Goal: Task Accomplishment & Management: Use online tool/utility

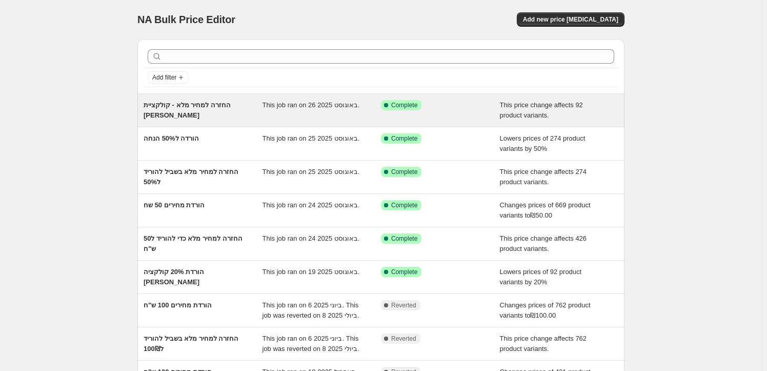
click at [229, 109] on div "החזרה למחיר מלא - קולקציית [PERSON_NAME]" at bounding box center [203, 110] width 119 height 21
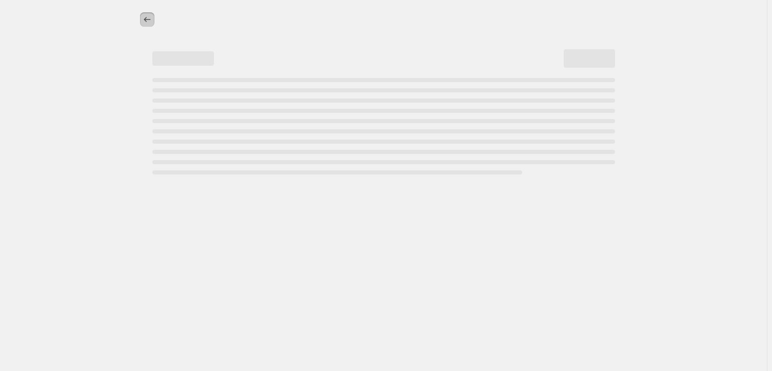
click at [142, 14] on icon "Price change jobs" at bounding box center [147, 19] width 10 height 10
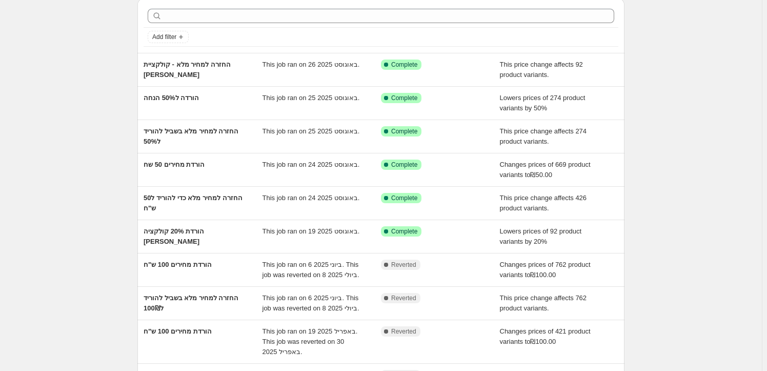
scroll to position [37, 0]
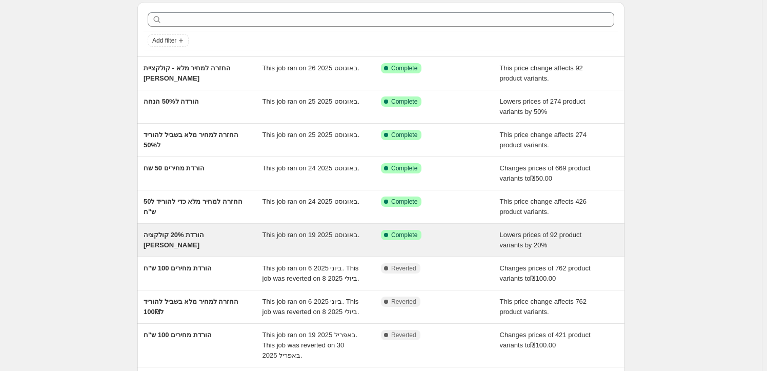
click at [182, 232] on span "הורדת 20% קולקציה [PERSON_NAME]" at bounding box center [174, 240] width 61 height 18
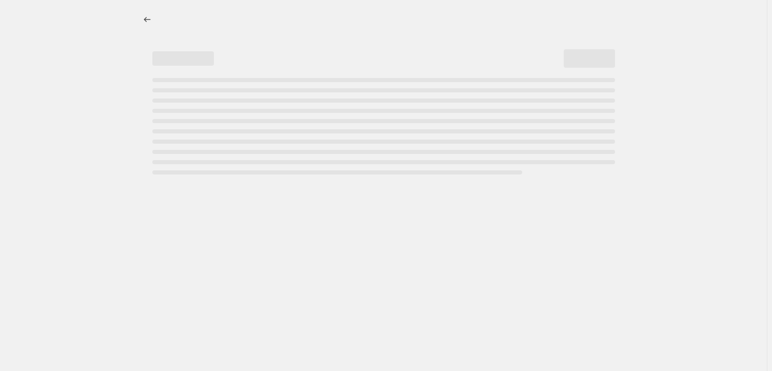
select select "percentage"
select select "collection"
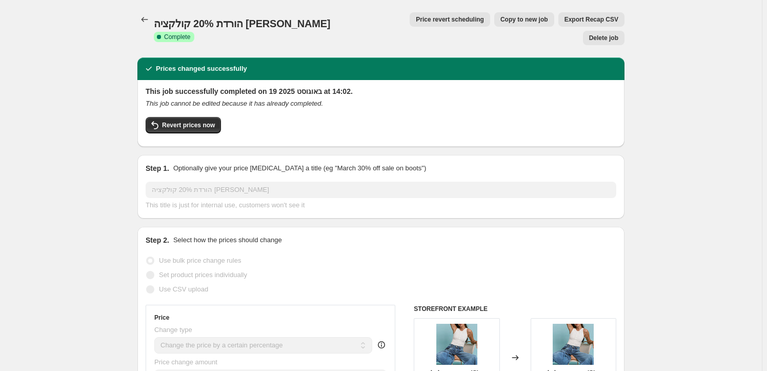
click at [144, 15] on icon "Price change jobs" at bounding box center [144, 19] width 10 height 10
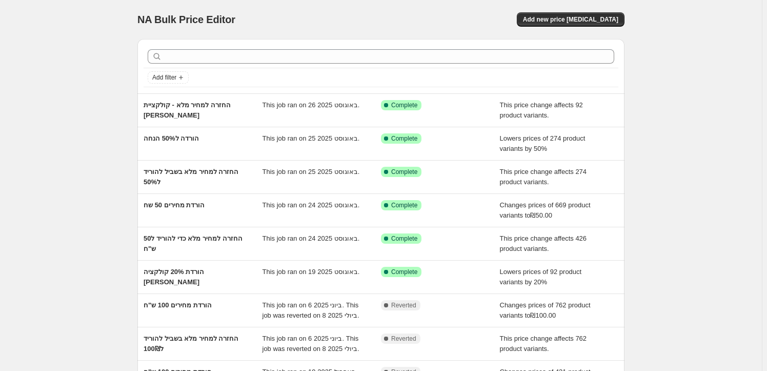
click at [57, 141] on div "NA Bulk Price Editor. This page is ready NA Bulk Price Editor Add new price cha…" at bounding box center [381, 274] width 762 height 549
drag, startPoint x: 57, startPoint y: 145, endPoint x: 64, endPoint y: 143, distance: 7.0
click at [58, 145] on div "NA Bulk Price Editor. This page is ready NA Bulk Price Editor Add new price cha…" at bounding box center [381, 274] width 762 height 549
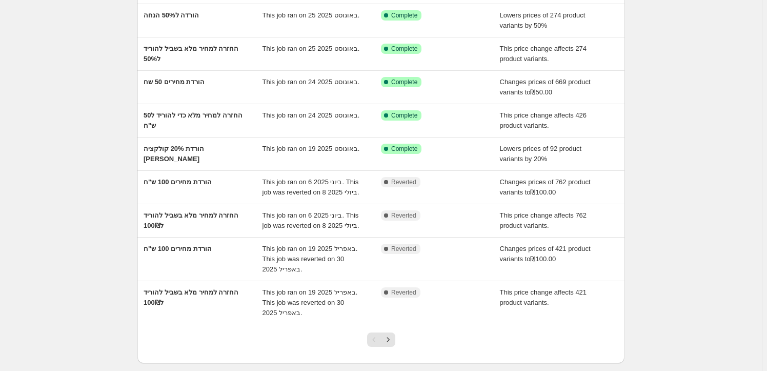
scroll to position [139, 0]
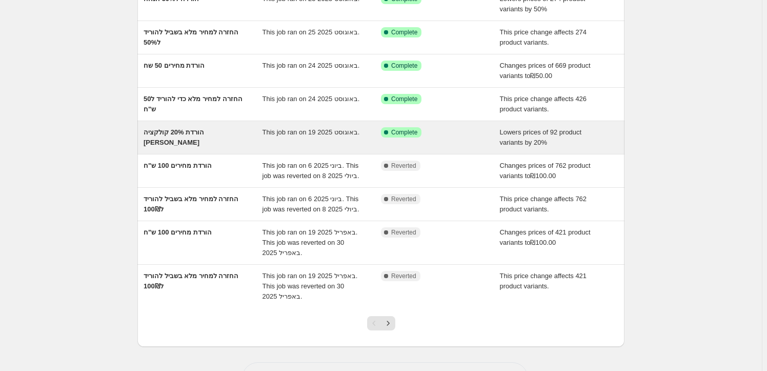
click at [236, 134] on div "הורדת 20% קולקציה [PERSON_NAME]" at bounding box center [203, 137] width 119 height 21
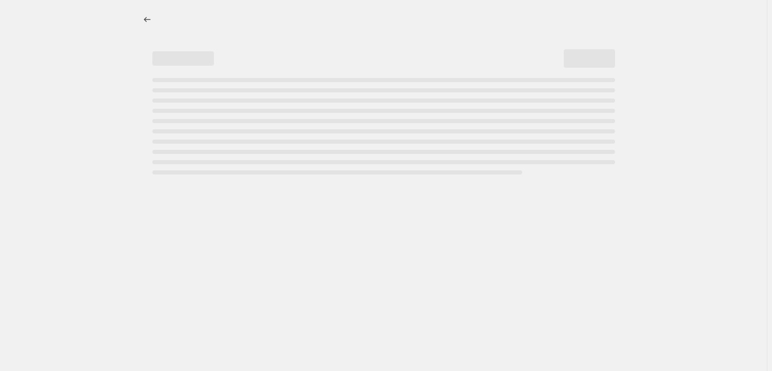
select select "percentage"
select select "collection"
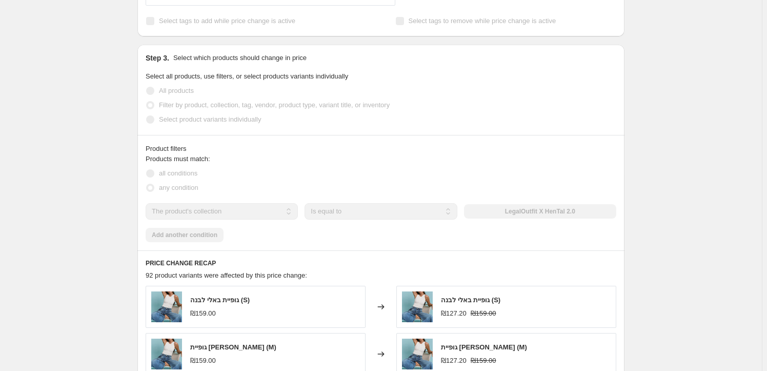
scroll to position [699, 0]
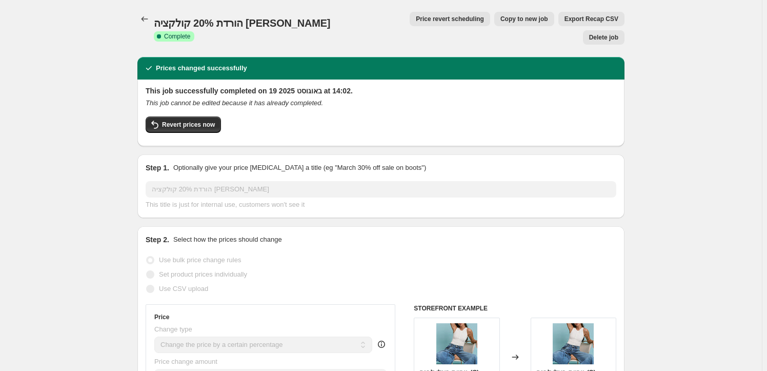
scroll to position [0, 0]
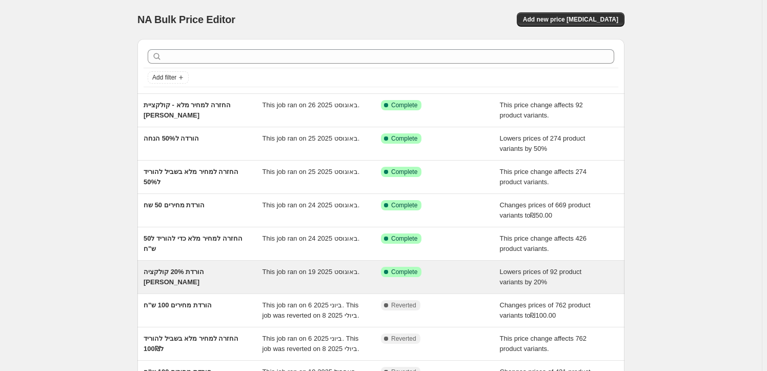
click at [472, 277] on div "Success Complete Complete" at bounding box center [440, 277] width 119 height 21
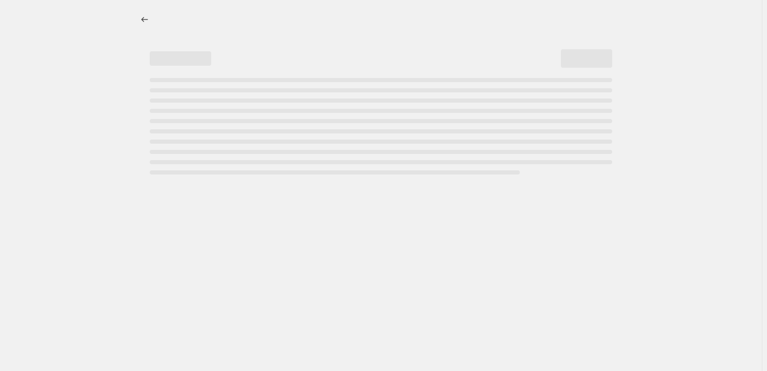
select select "percentage"
select select "collection"
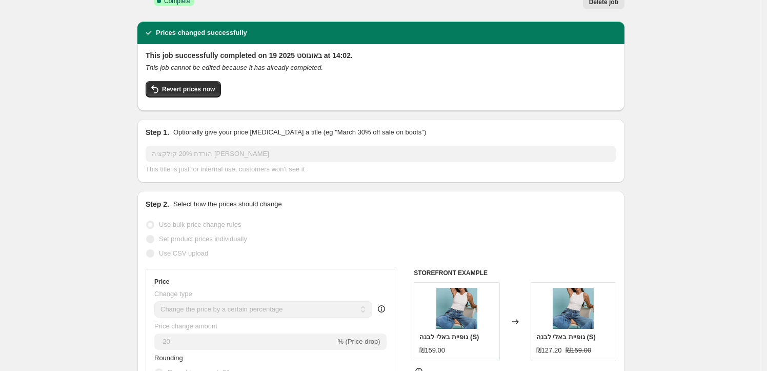
scroll to position [46, 0]
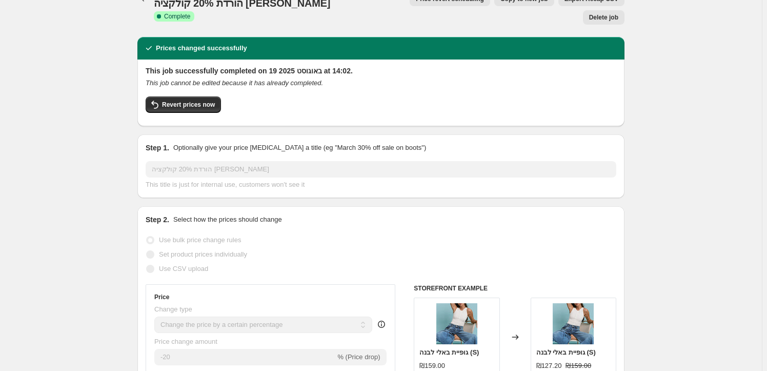
scroll to position [0, 0]
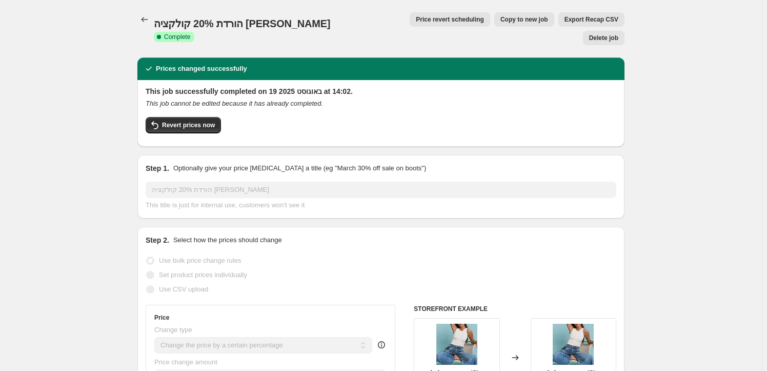
click at [149, 18] on icon "Price change jobs" at bounding box center [144, 19] width 10 height 10
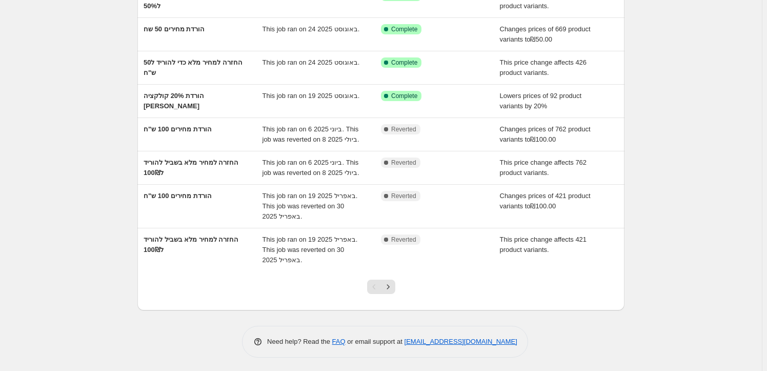
scroll to position [177, 0]
click at [390, 285] on icon "Next" at bounding box center [388, 285] width 10 height 10
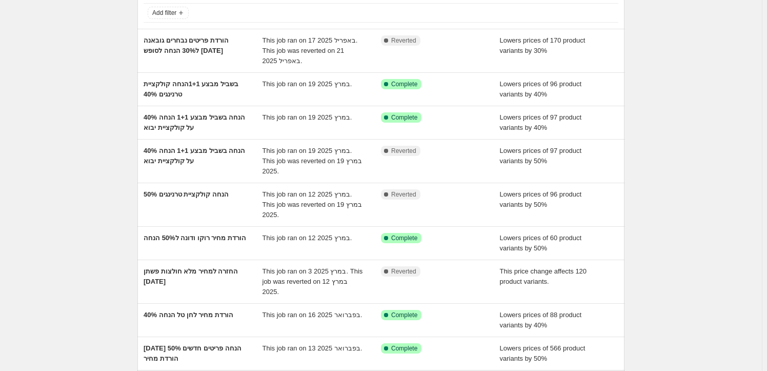
scroll to position [167, 0]
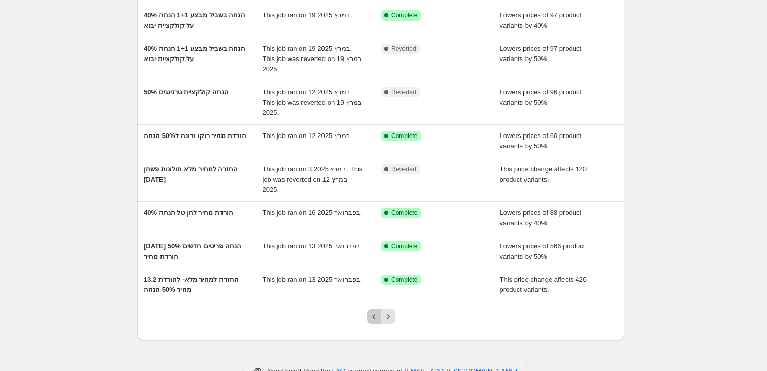
click at [378, 311] on icon "Previous" at bounding box center [374, 316] width 10 height 10
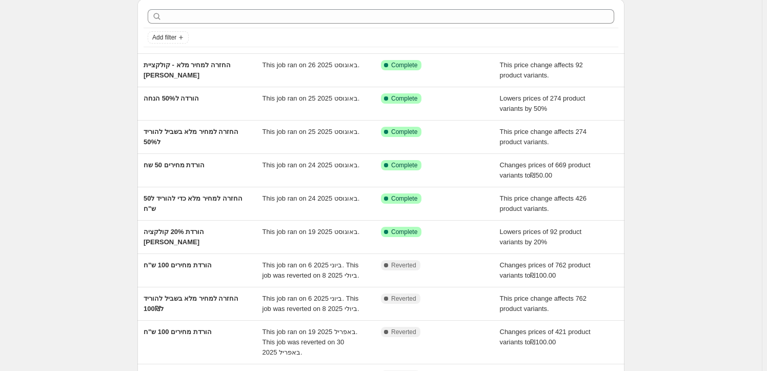
scroll to position [93, 0]
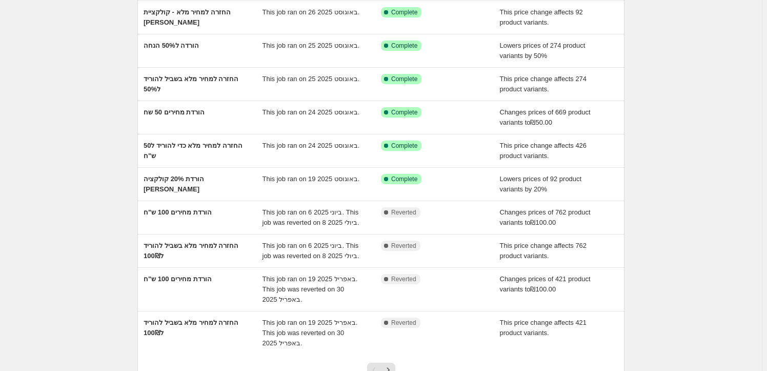
click at [64, 90] on div "NA Bulk Price Editor. This page is ready NA Bulk Price Editor Add new price cha…" at bounding box center [381, 181] width 762 height 549
click at [72, 87] on div "NA Bulk Price Editor. This page is ready NA Bulk Price Editor Add new price cha…" at bounding box center [381, 181] width 762 height 549
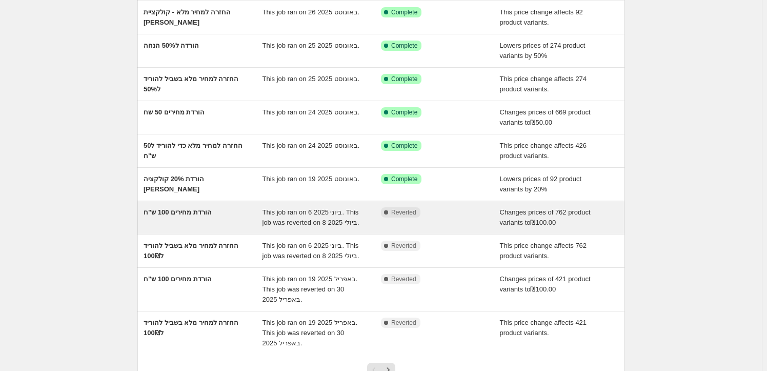
click at [446, 226] on div "Complete Reverted" at bounding box center [440, 217] width 119 height 21
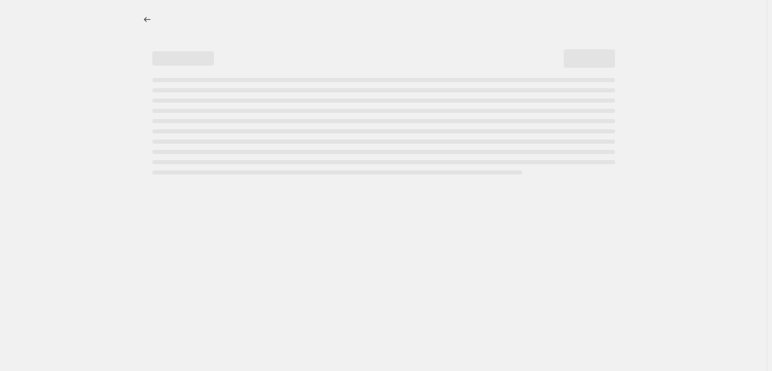
select select "collection"
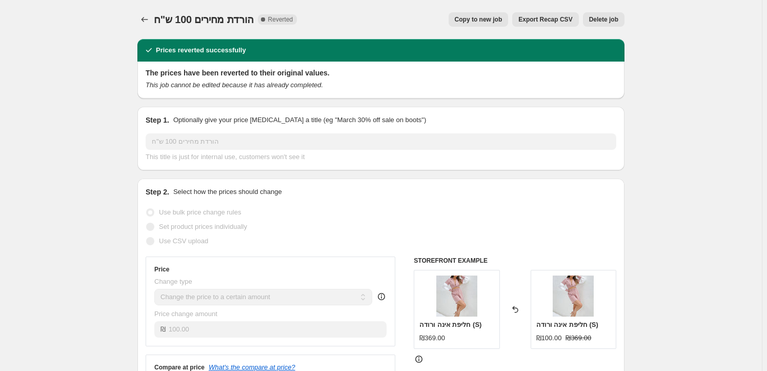
click at [482, 15] on span "Copy to new job" at bounding box center [479, 19] width 48 height 8
select select "collection"
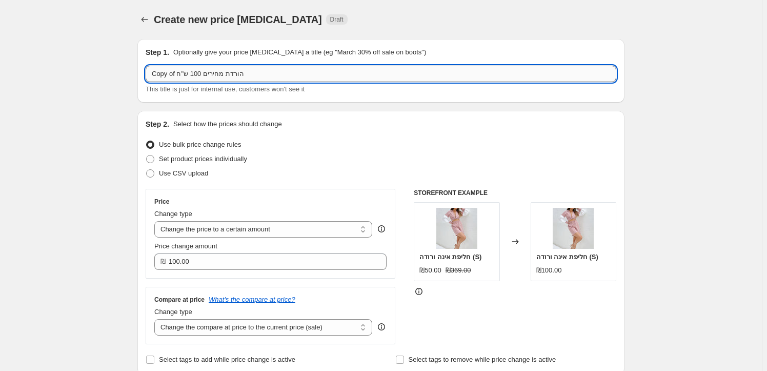
click at [210, 74] on input "Copy of הורדת מחירים 100 ש"ח" at bounding box center [381, 74] width 471 height 16
type input "הורדת מחיר [PERSON_NAME] 20%"
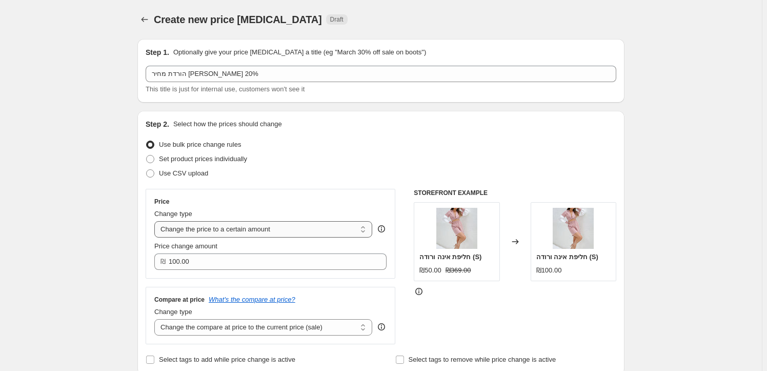
click at [230, 232] on select "Change the price to a certain amount Change the price by a certain amount Chang…" at bounding box center [263, 229] width 218 height 16
click at [194, 228] on select "Change the price to a certain amount Change the price by a certain amount Chang…" at bounding box center [263, 229] width 218 height 16
click at [220, 236] on select "Change the price to a certain amount Change the price by a certain amount Chang…" at bounding box center [263, 229] width 218 height 16
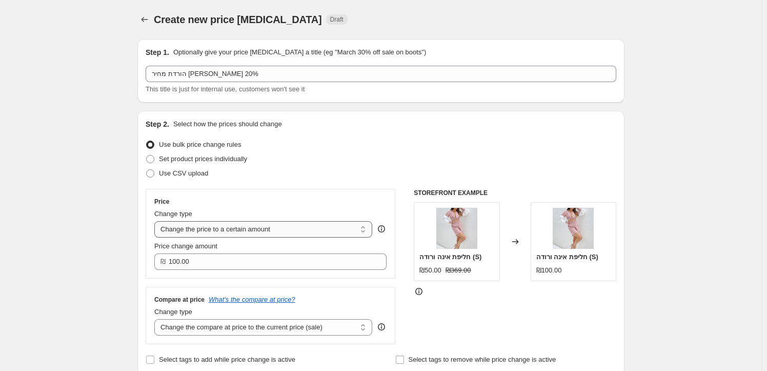
click at [246, 235] on select "Change the price to a certain amount Change the price by a certain amount Chang…" at bounding box center [263, 229] width 218 height 16
select select "percentage"
click at [156, 221] on select "Change the price to a certain amount Change the price by a certain amount Chang…" at bounding box center [263, 229] width 218 height 16
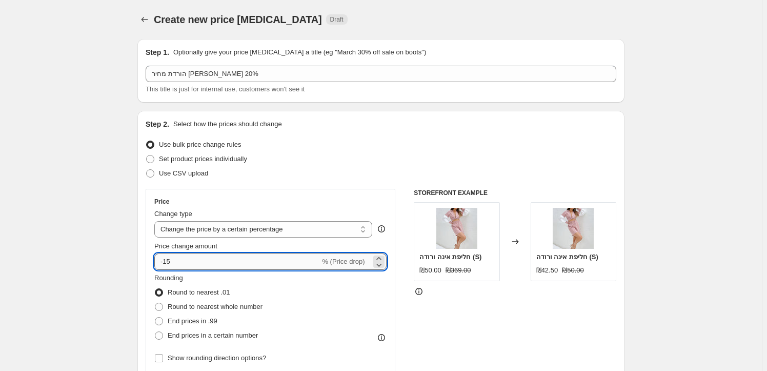
click at [179, 265] on input "-15" at bounding box center [237, 261] width 166 height 16
type input "-1"
type input "-20"
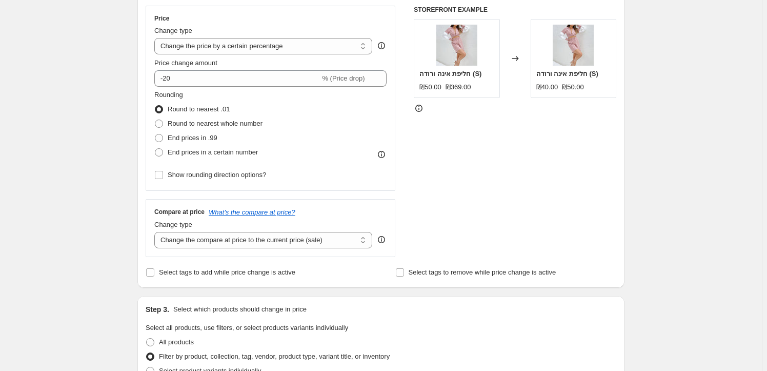
scroll to position [186, 0]
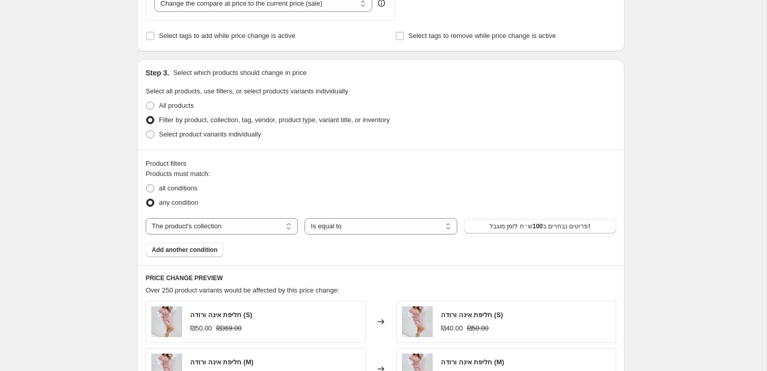
scroll to position [466, 0]
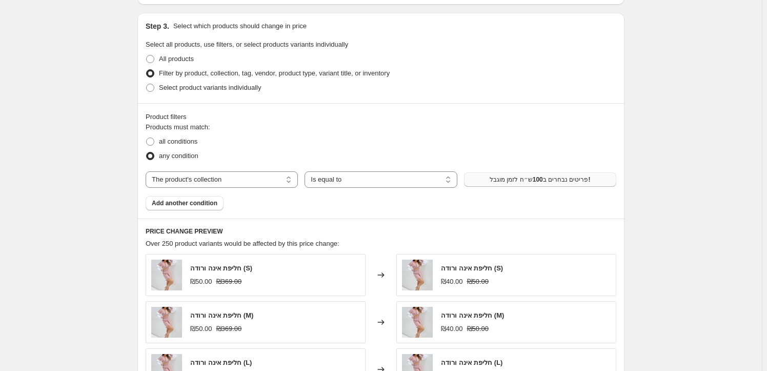
click at [529, 180] on span "פריטים נבחרים ב100ש״ח לזמן מוגבל!" at bounding box center [540, 179] width 101 height 8
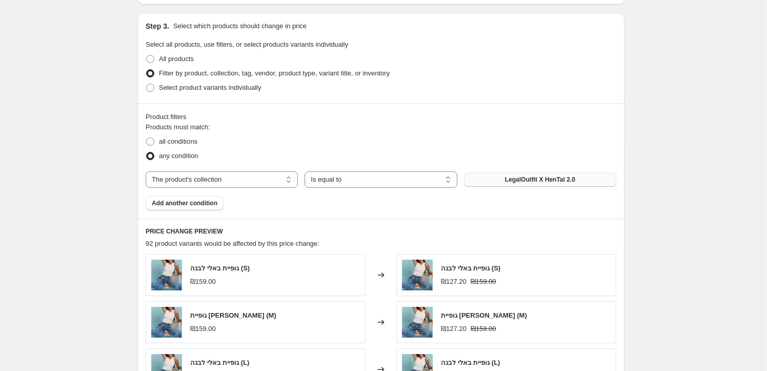
click at [97, 243] on div "Create new price change job. This page is ready Create new price change job Dra…" at bounding box center [381, 104] width 762 height 1140
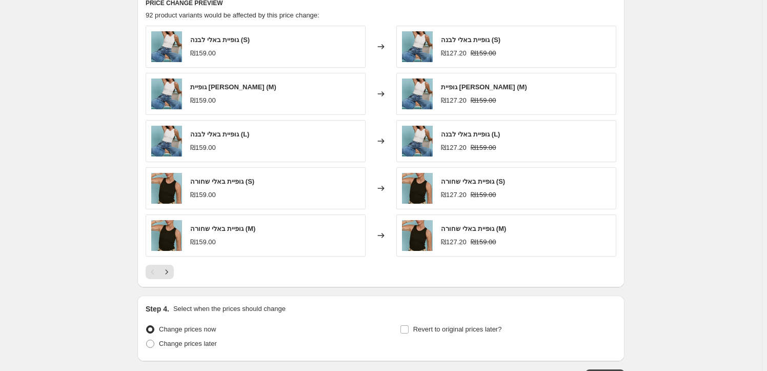
scroll to position [769, 0]
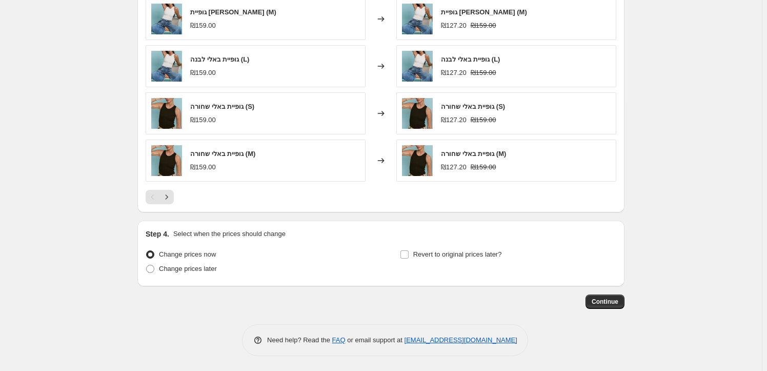
click at [615, 298] on span "Continue" at bounding box center [605, 301] width 27 height 8
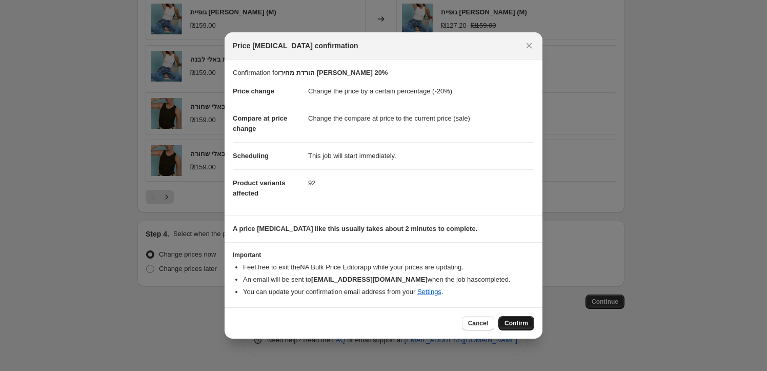
click at [512, 320] on span "Confirm" at bounding box center [517, 323] width 24 height 8
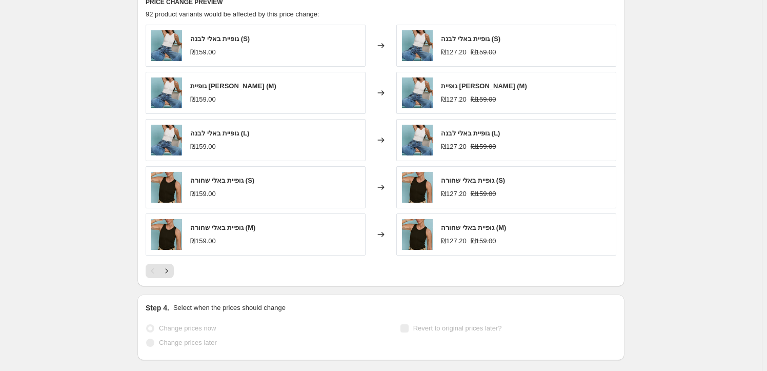
scroll to position [795, 0]
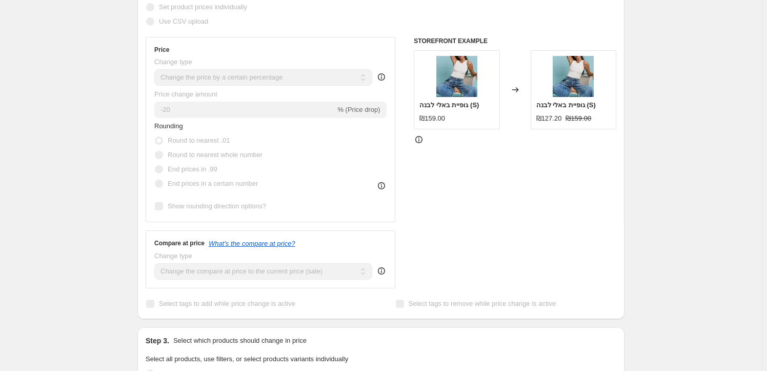
scroll to position [143, 0]
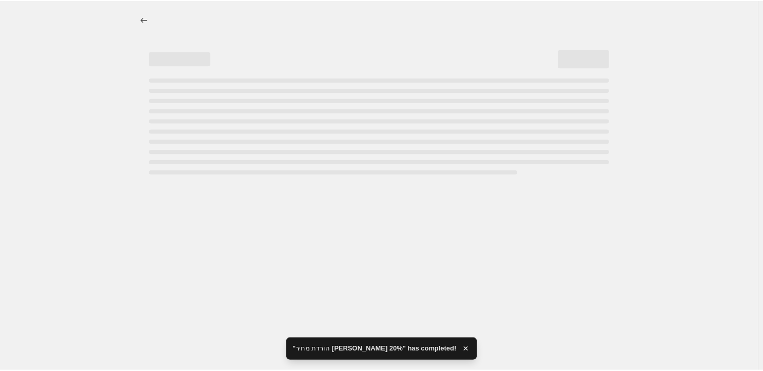
scroll to position [0, 0]
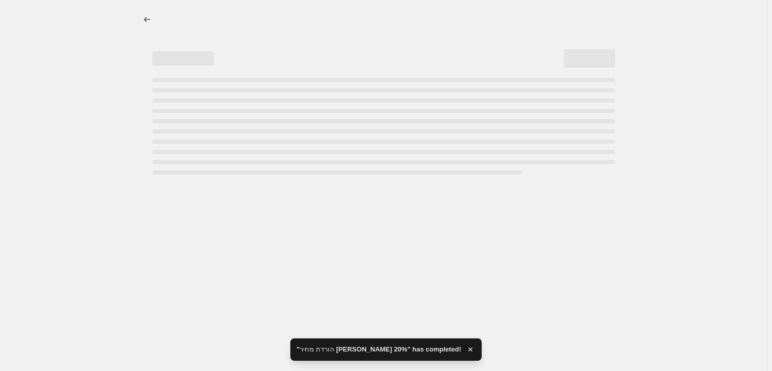
select select "percentage"
select select "collection"
